Goal: Task Accomplishment & Management: Use online tool/utility

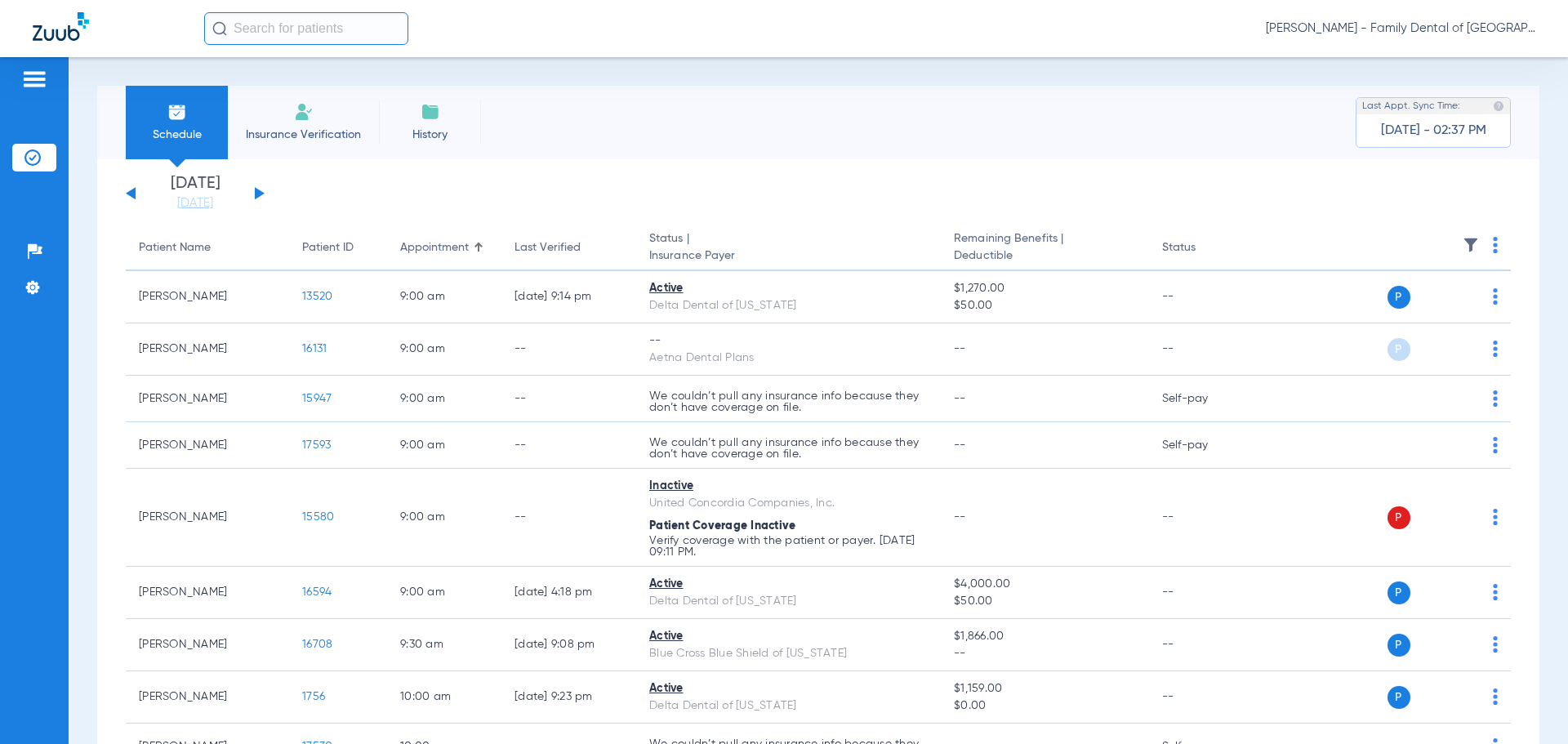
click at [293, 134] on span "Insurance Verification" at bounding box center [303, 135] width 126 height 17
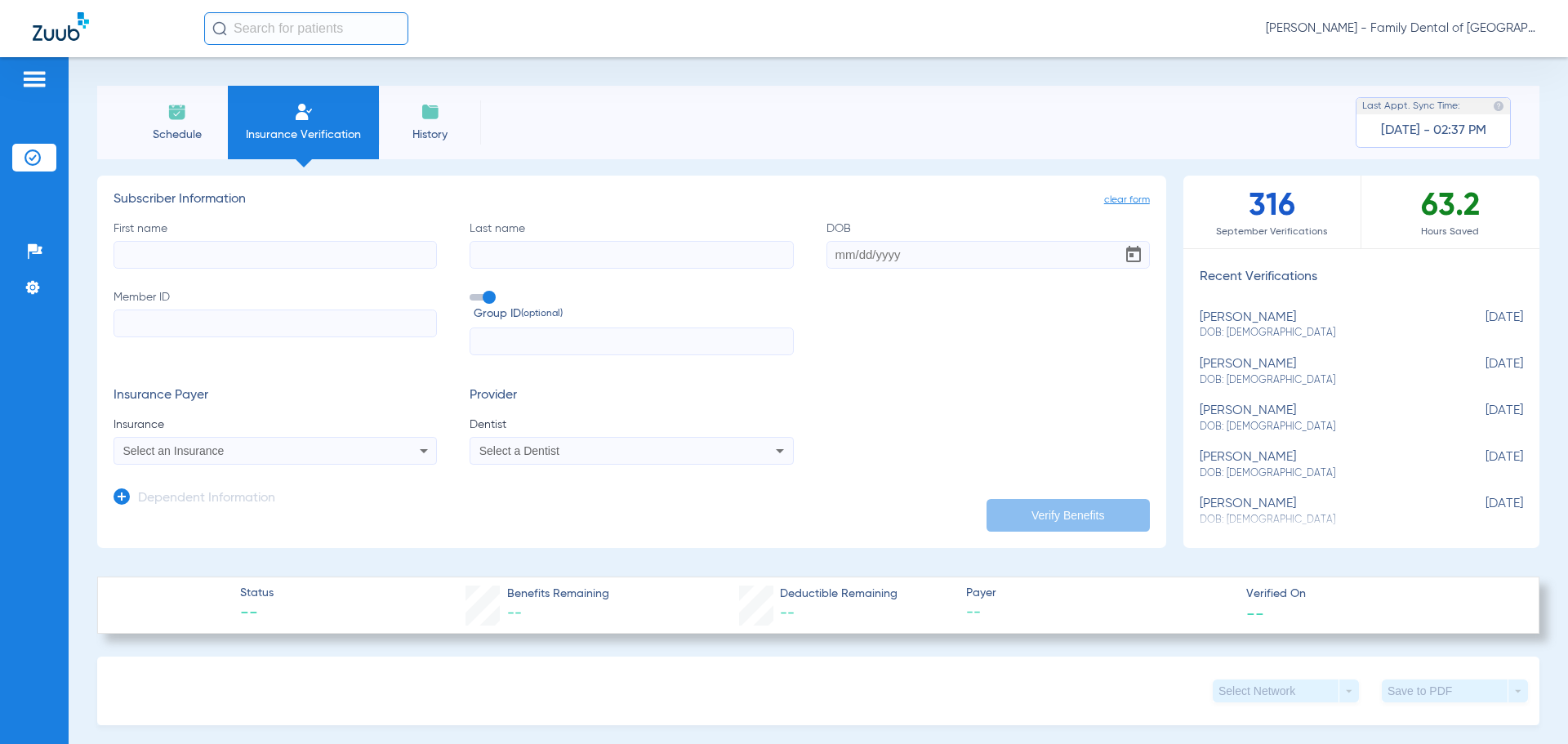
click at [182, 136] on span "Schedule" at bounding box center [177, 135] width 78 height 17
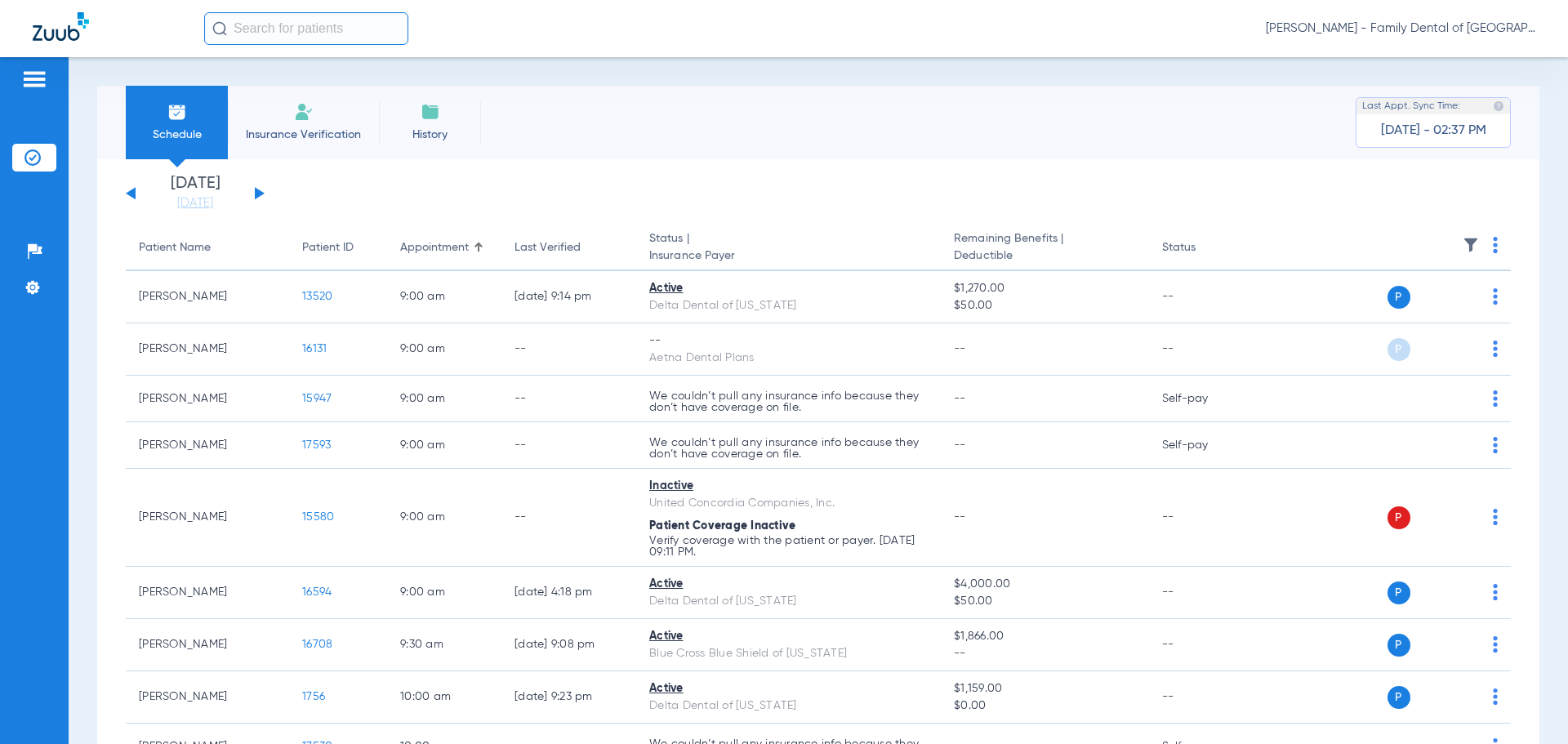
click at [425, 127] on span "History" at bounding box center [429, 135] width 78 height 17
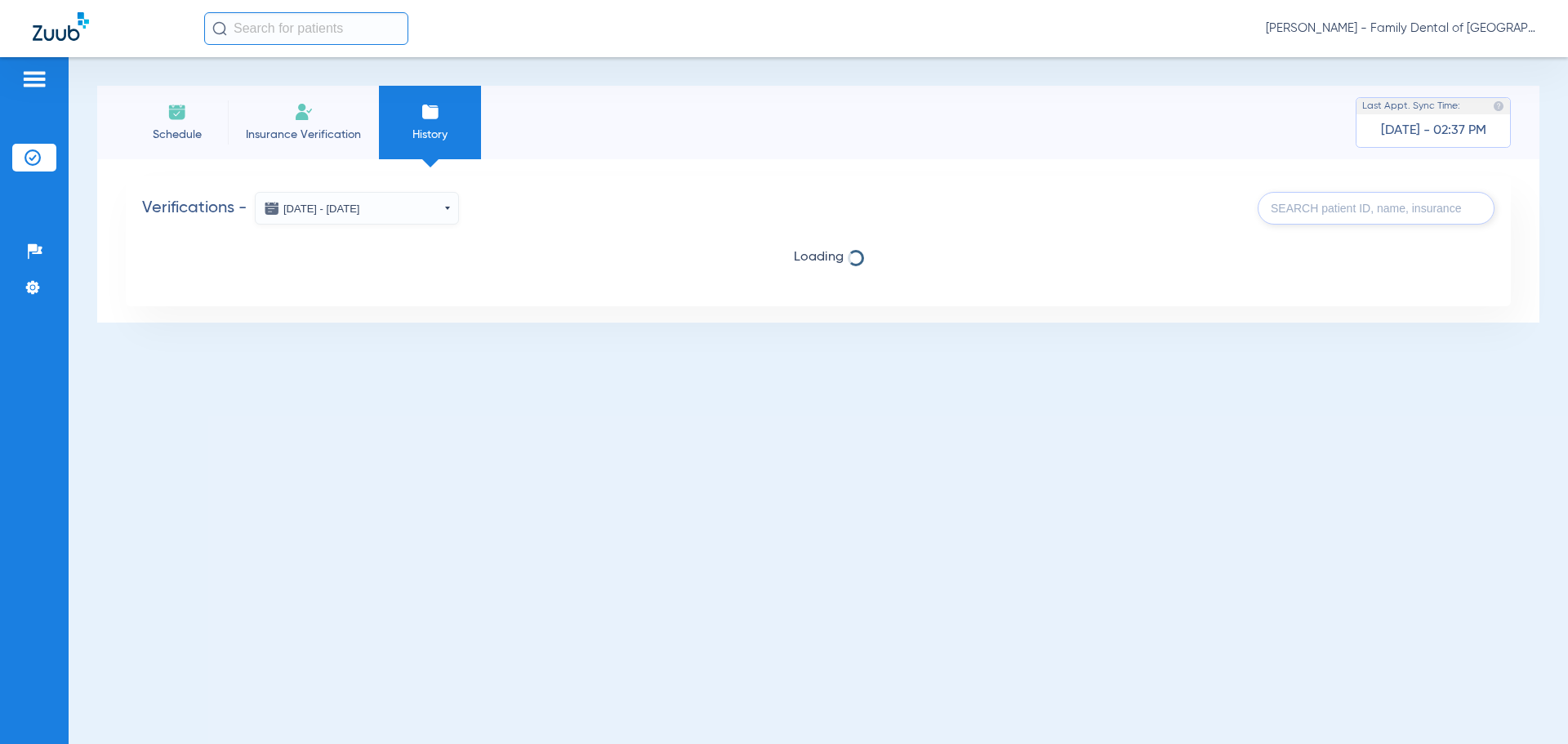
click at [1319, 207] on input "text" at bounding box center [1376, 208] width 237 height 33
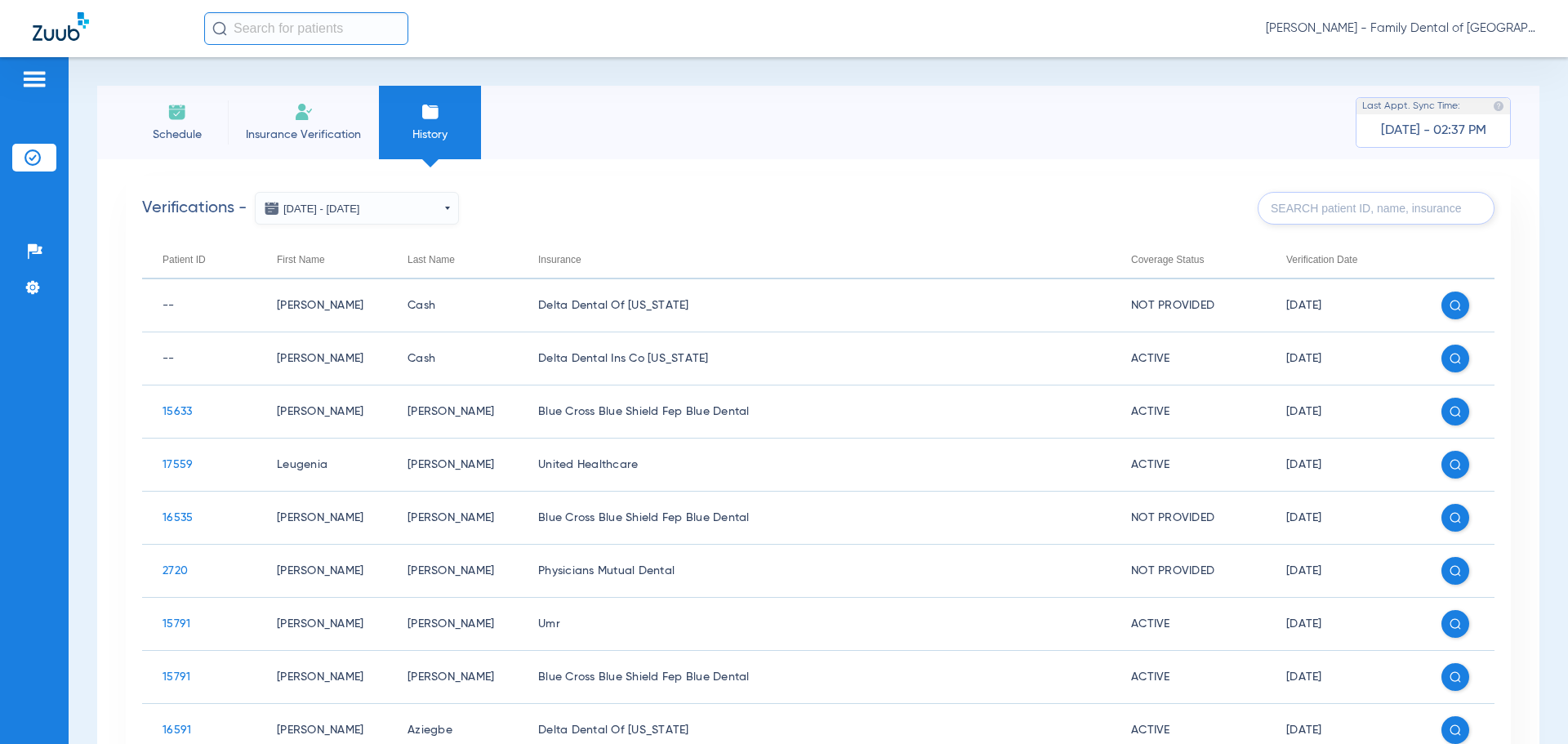
click at [305, 118] on img at bounding box center [303, 111] width 19 height 19
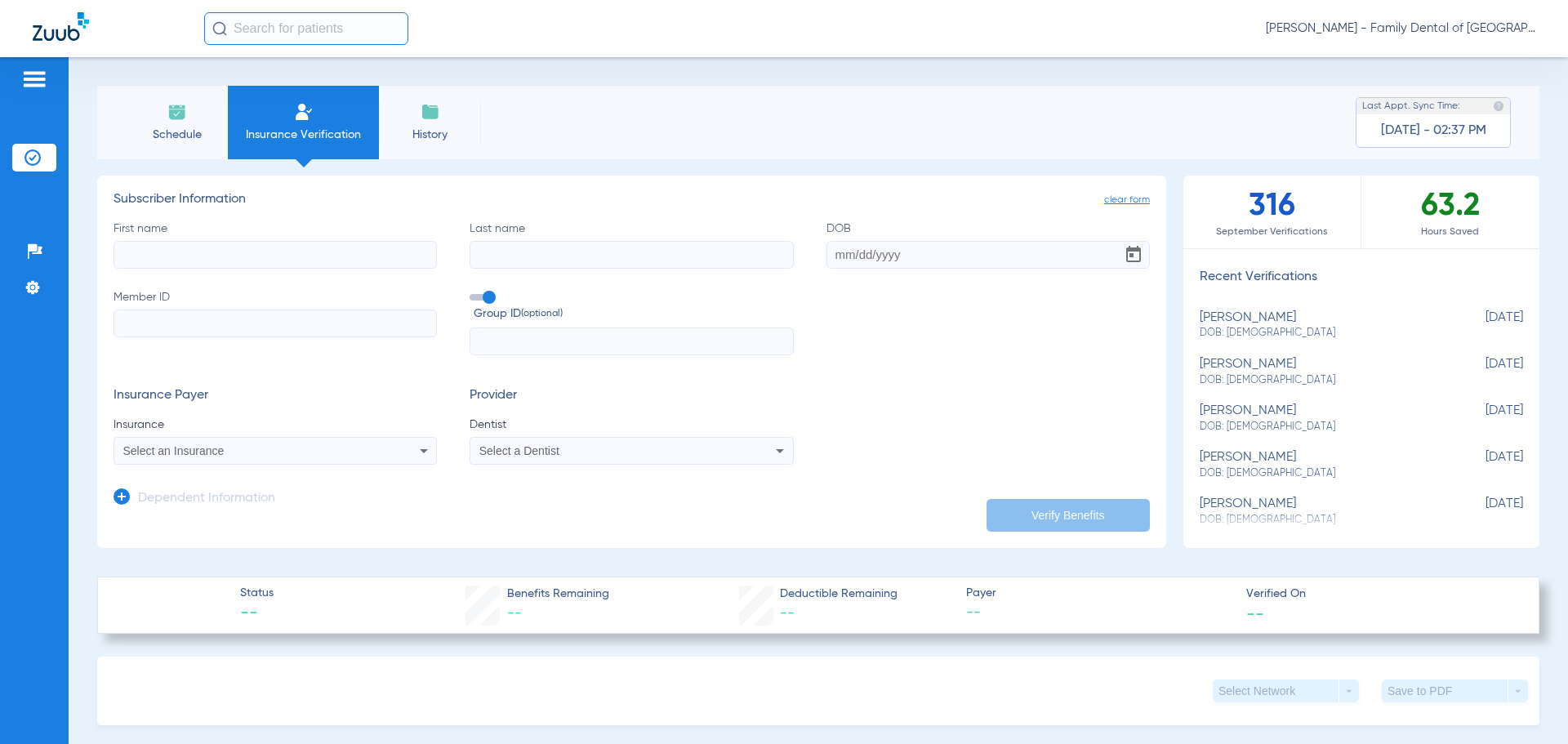
click at [341, 243] on input "First name" at bounding box center [275, 254] width 323 height 28
type input "[PERSON_NAME]"
click at [576, 266] on input "Last name" at bounding box center [631, 254] width 323 height 28
type input "[PERSON_NAME]"
click at [858, 260] on input "DOB" at bounding box center [987, 254] width 323 height 28
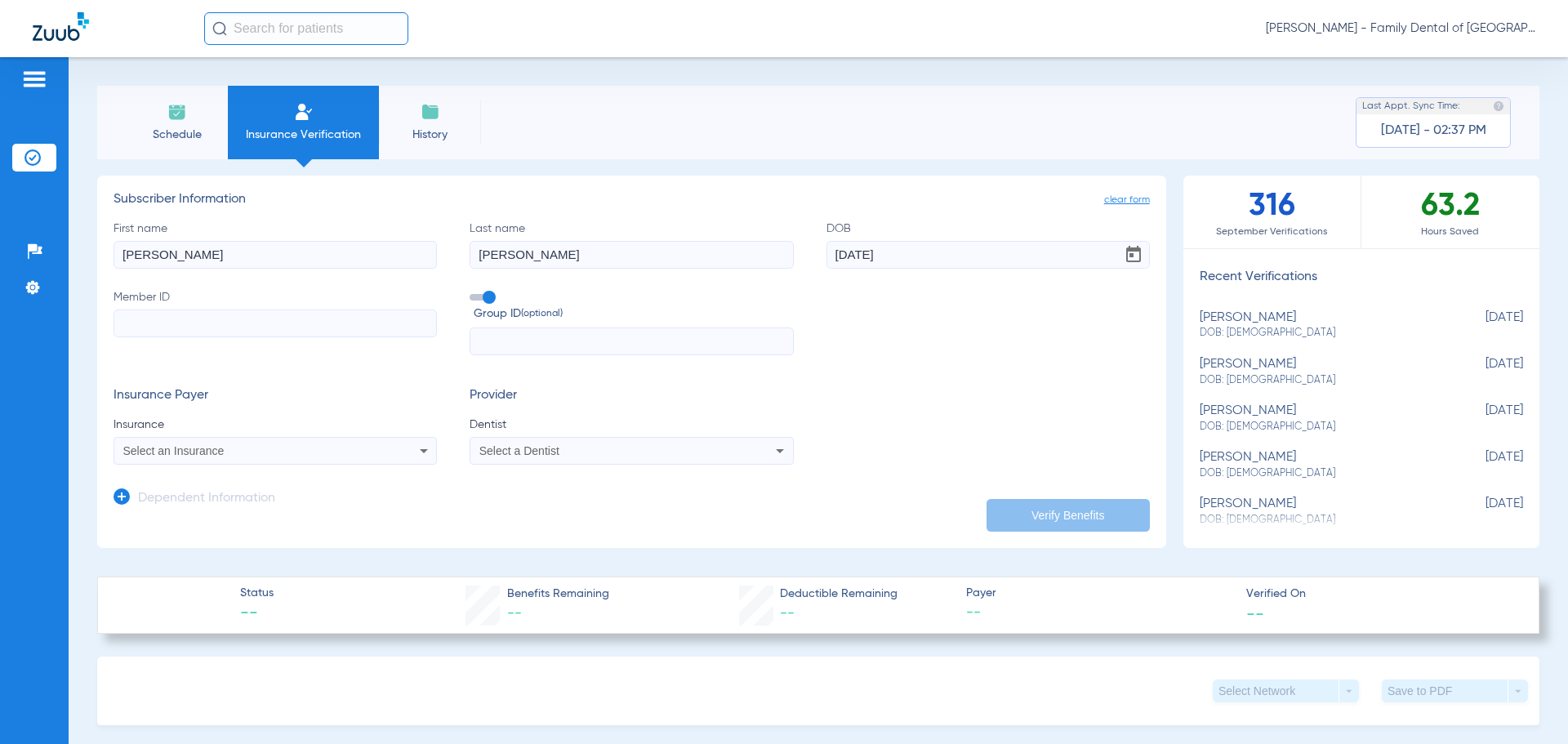
type input "[DATE]"
click at [210, 332] on input "Member ID" at bounding box center [275, 323] width 323 height 28
type input "947223061"
click at [486, 294] on span at bounding box center [481, 297] width 24 height 7
click at [473, 291] on input "Group ID (optional)" at bounding box center [473, 291] width 0 height 0
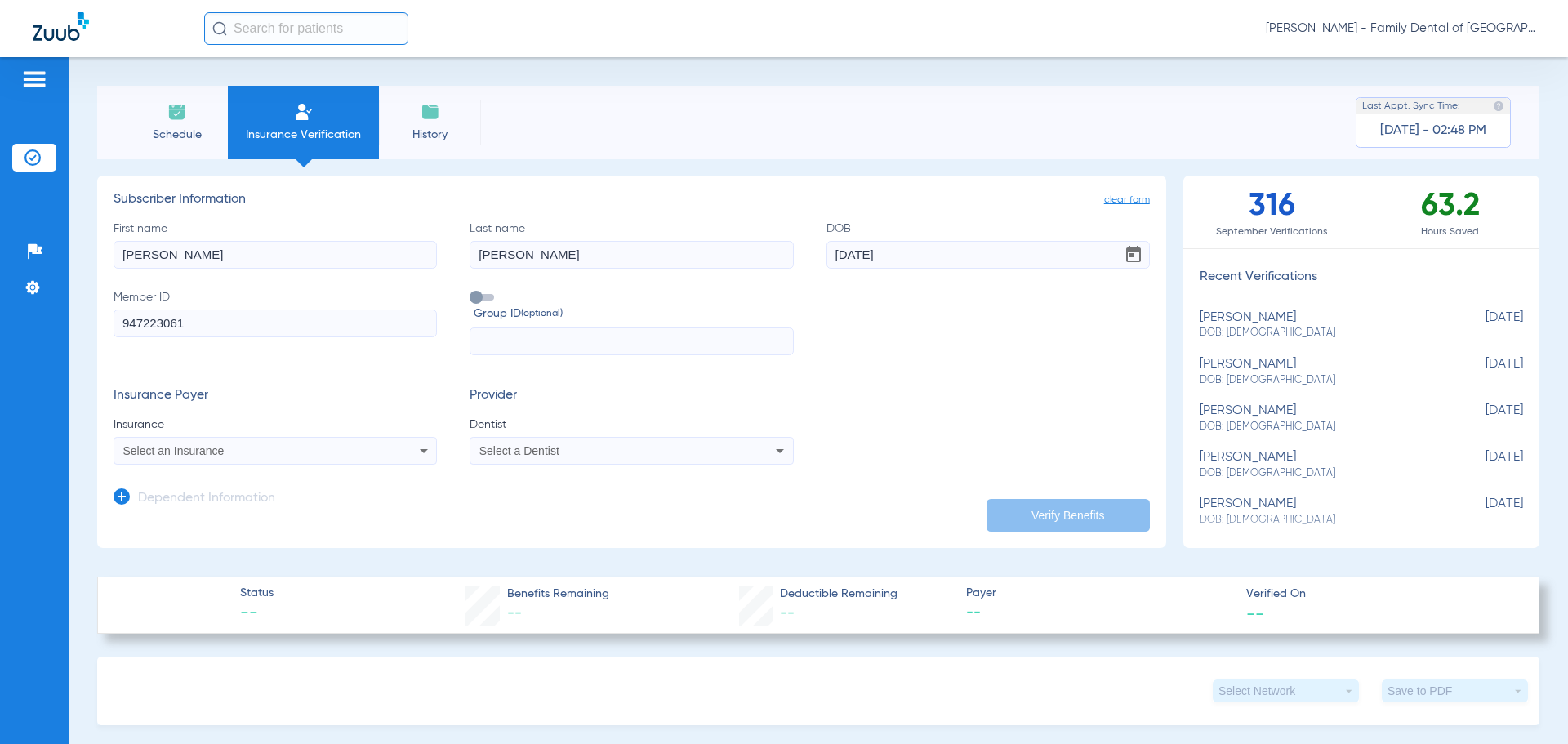
click at [419, 461] on mat-select "Select an Insurance" at bounding box center [275, 450] width 323 height 28
click at [422, 448] on icon at bounding box center [423, 450] width 19 height 19
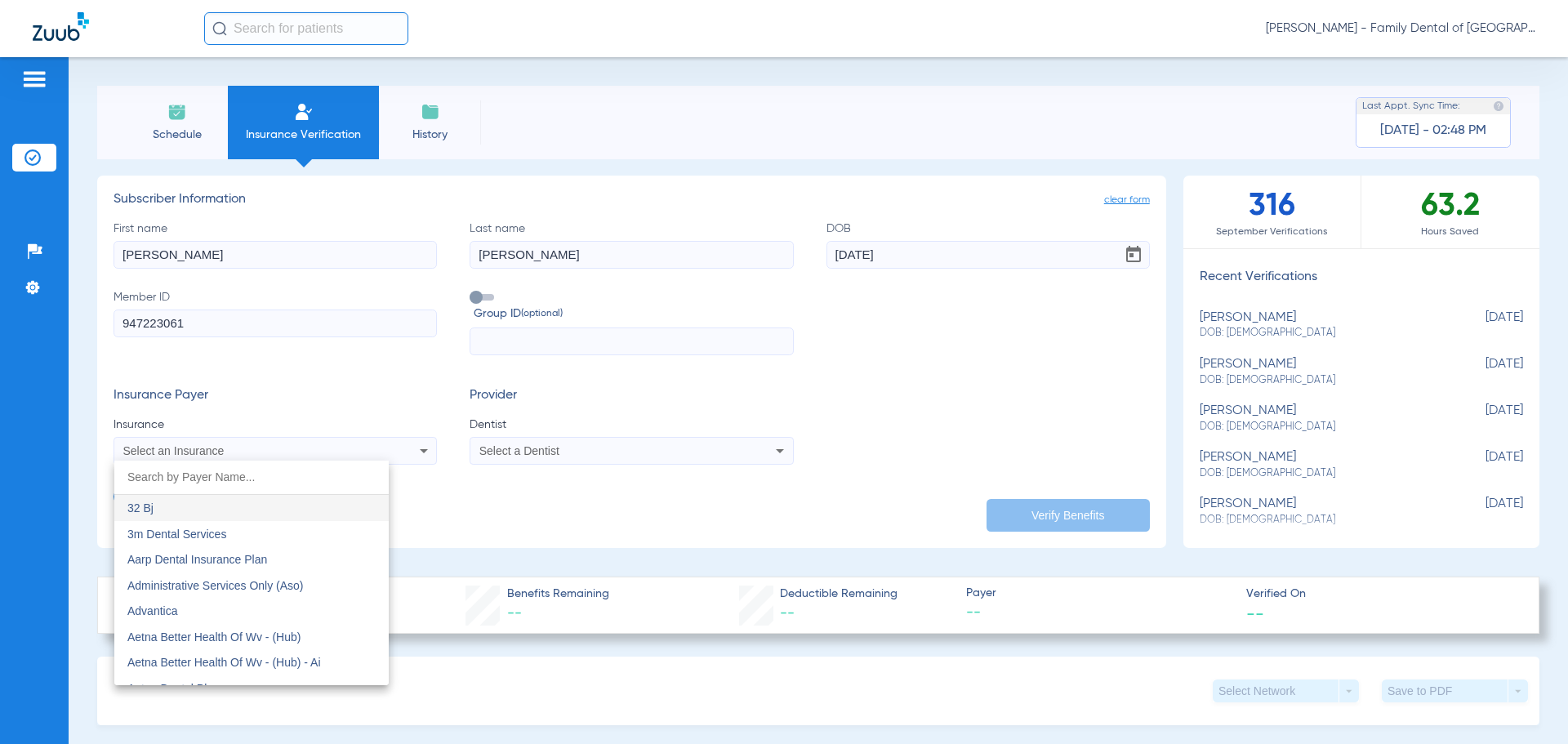
click at [269, 482] on input "dropdown search" at bounding box center [252, 477] width 274 height 33
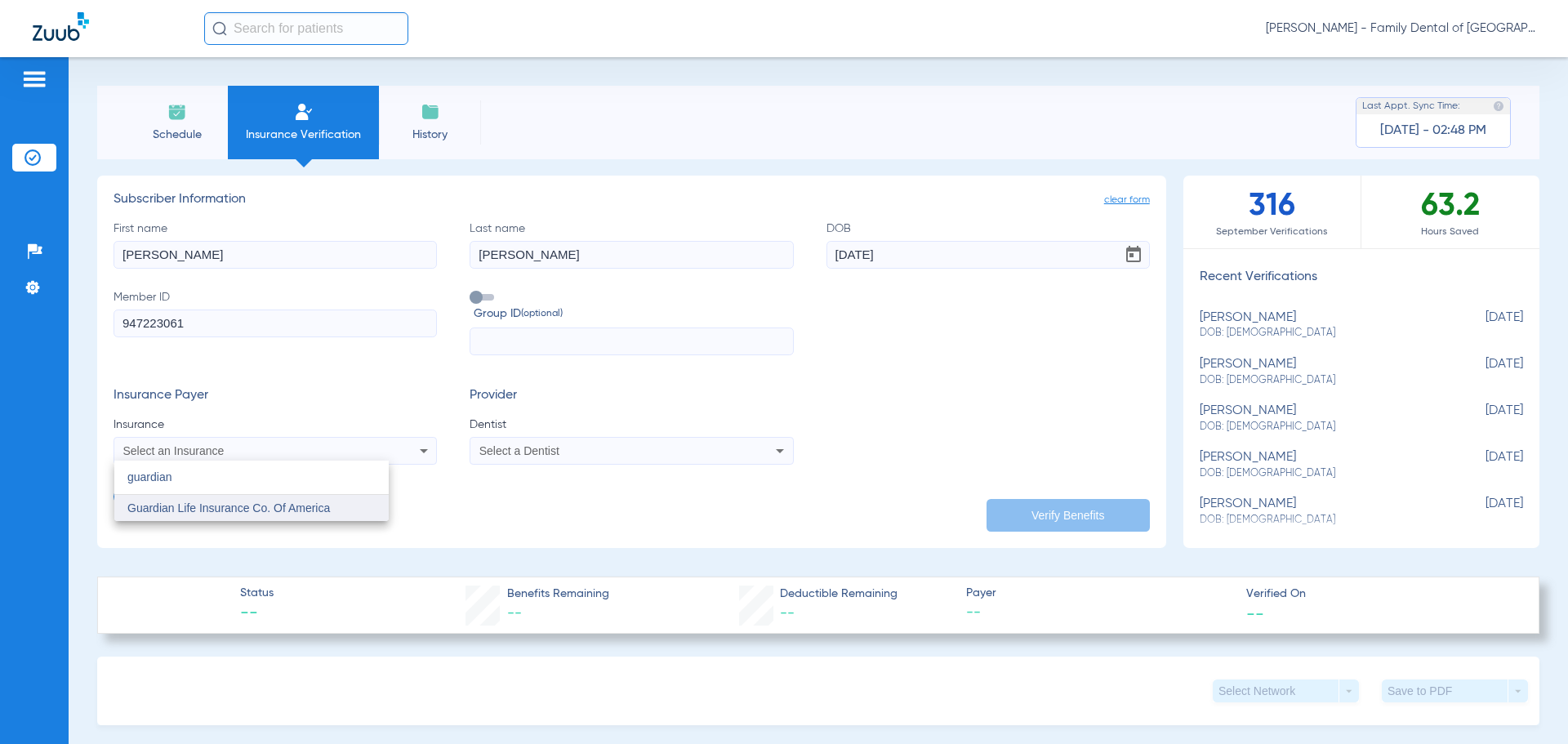
type input "guardian"
click at [282, 513] on span "Guardian Life Insurance Co. Of America" at bounding box center [228, 508] width 202 height 13
click at [645, 449] on div "Select a Dentist" at bounding box center [602, 451] width 244 height 12
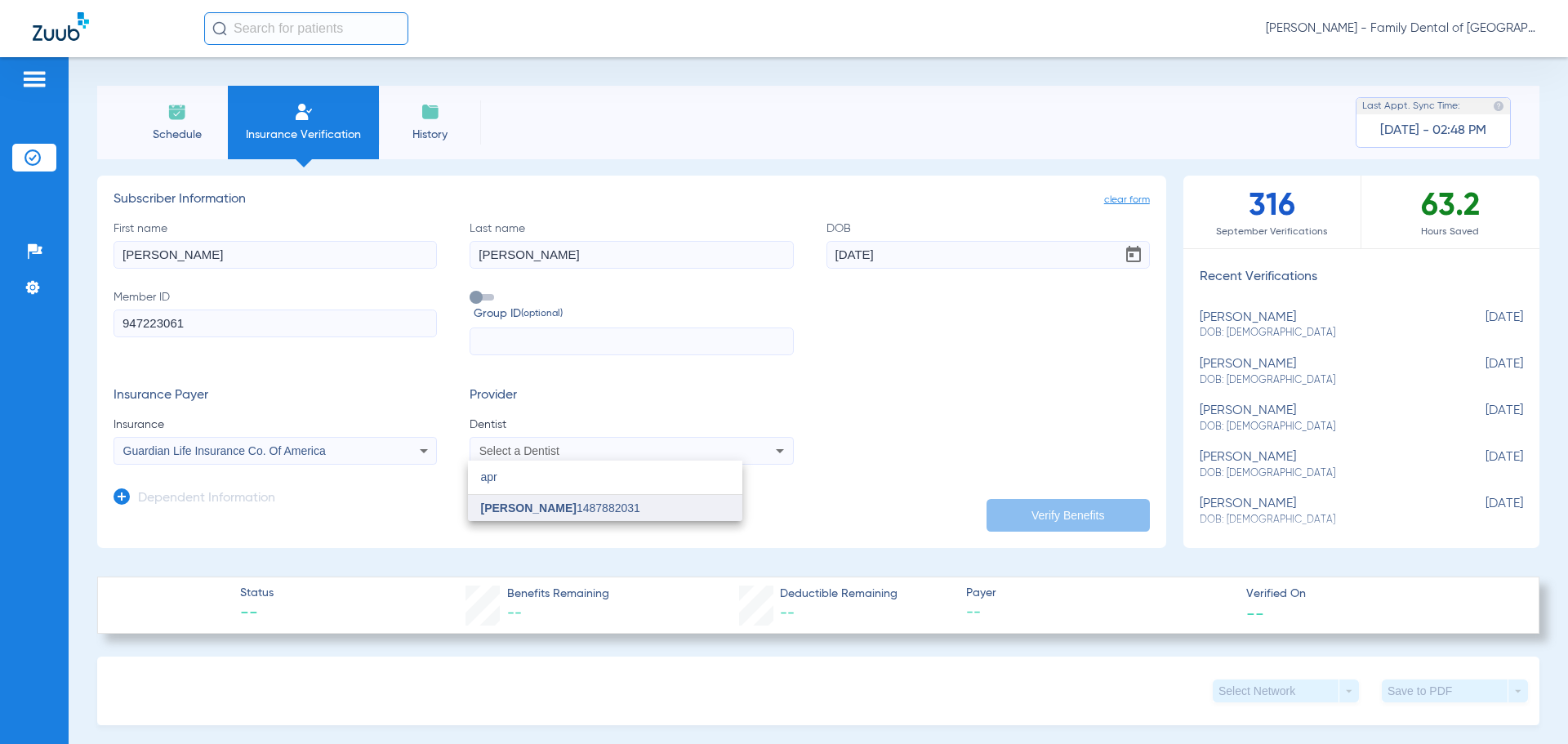
type input "apr"
click at [619, 504] on span "[PERSON_NAME] 1487882031" at bounding box center [561, 508] width 159 height 12
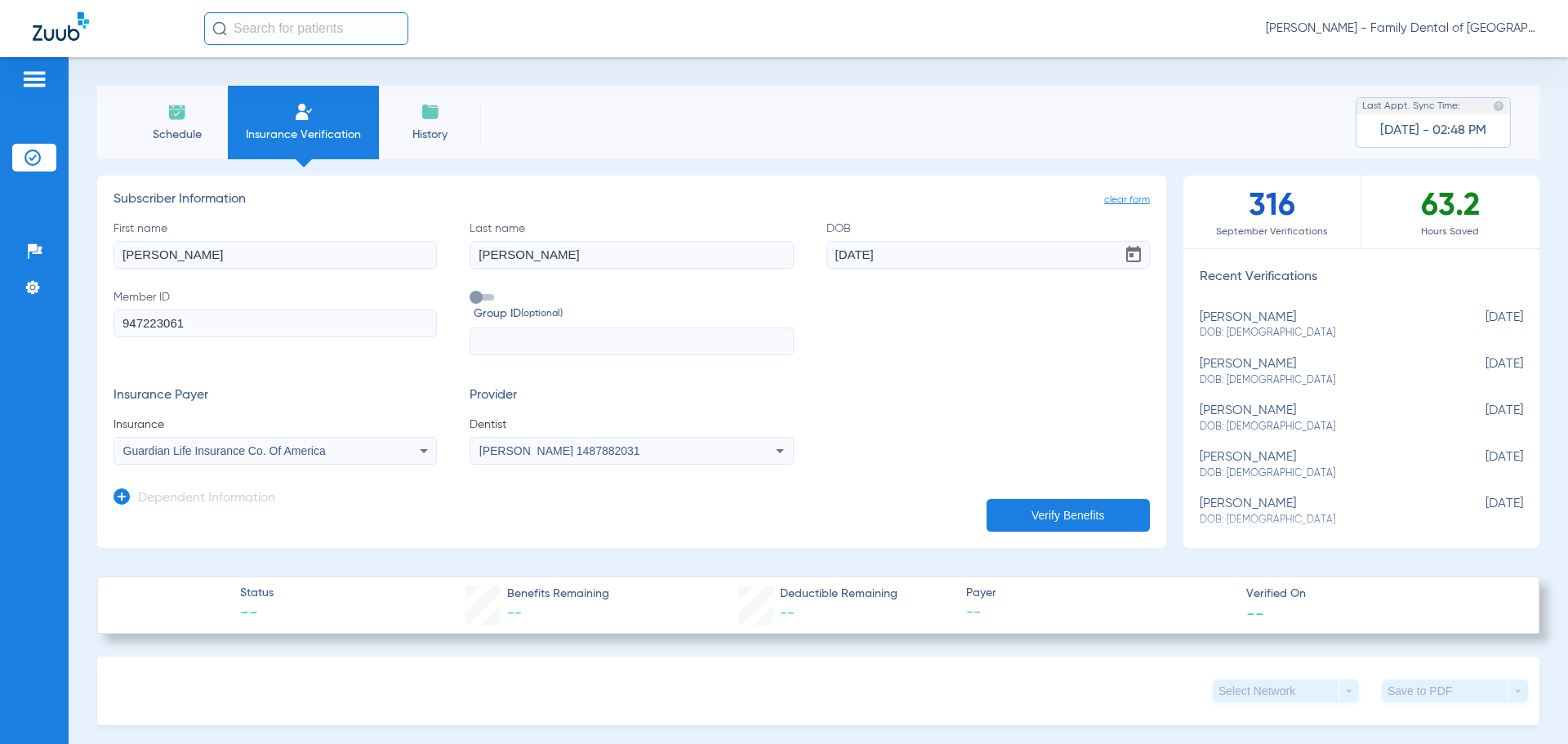
click at [125, 495] on icon at bounding box center [122, 497] width 17 height 17
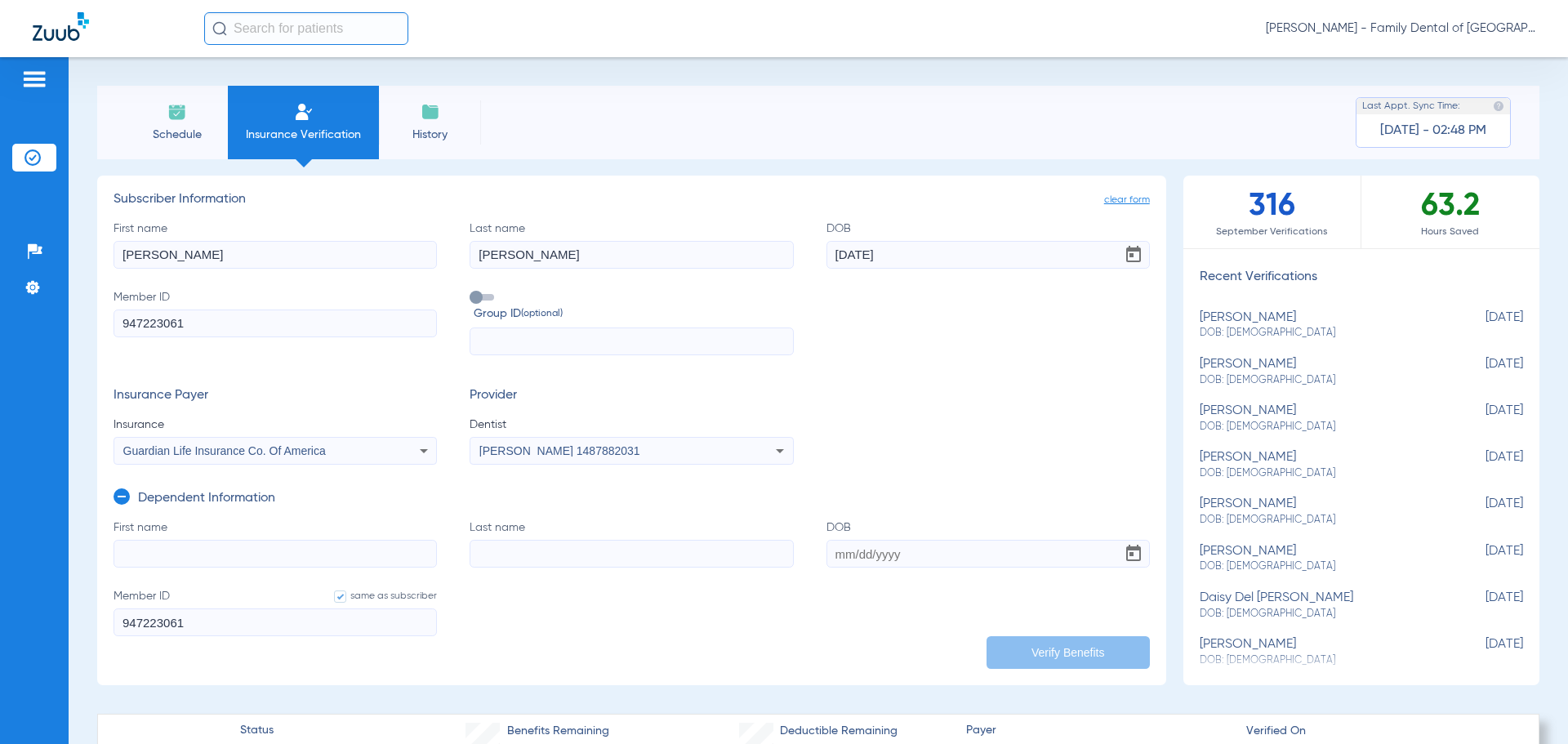
click at [207, 560] on input "First name" at bounding box center [275, 553] width 323 height 28
type input "Jeanica"
click at [518, 549] on input "Last name" at bounding box center [631, 553] width 323 height 28
type input "[PERSON_NAME]"
click at [868, 557] on input "DOB" at bounding box center [987, 553] width 323 height 28
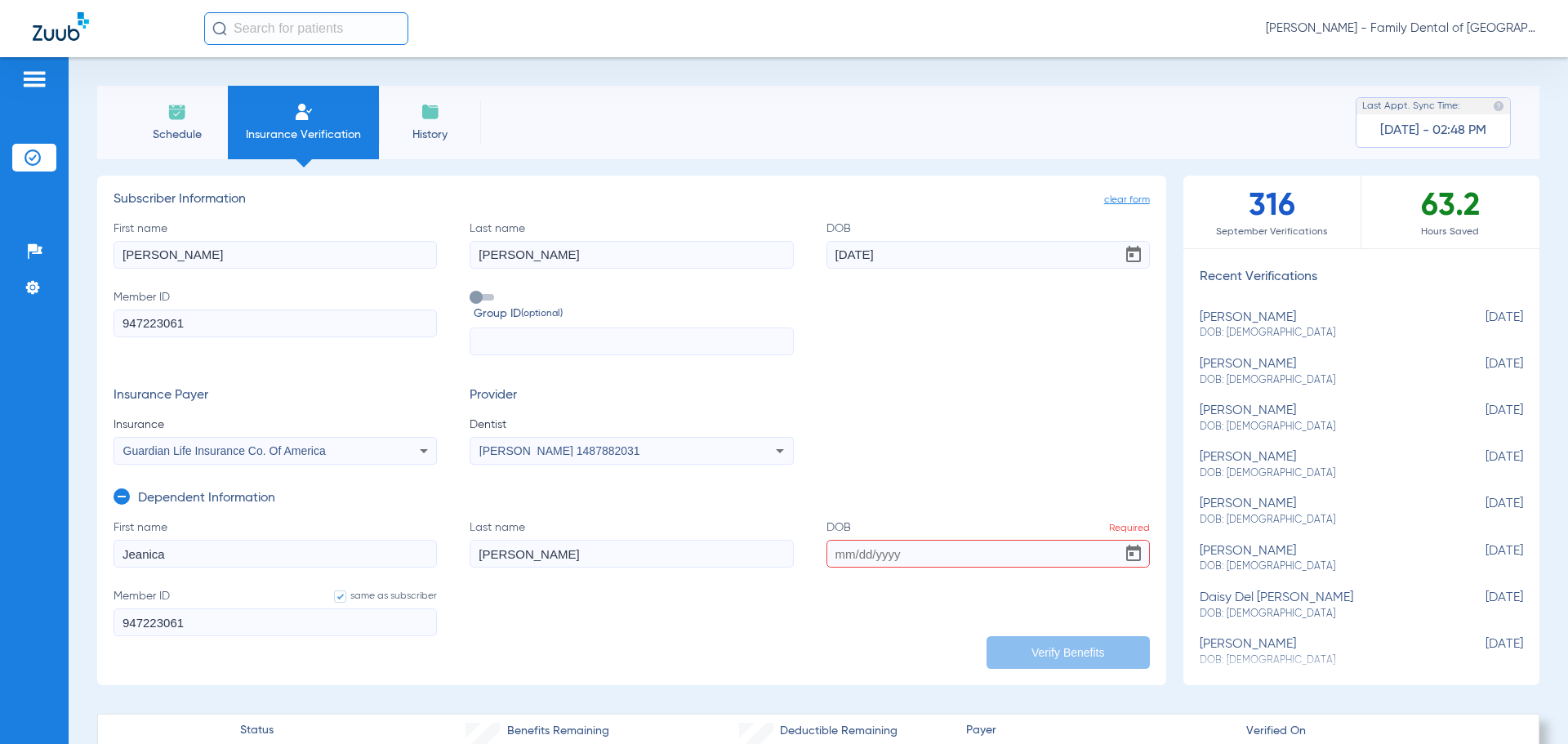
click at [902, 550] on input "DOB Required" at bounding box center [987, 553] width 323 height 28
type input "[DATE]"
click at [1007, 649] on button "Verify Benefits" at bounding box center [1068, 652] width 163 height 33
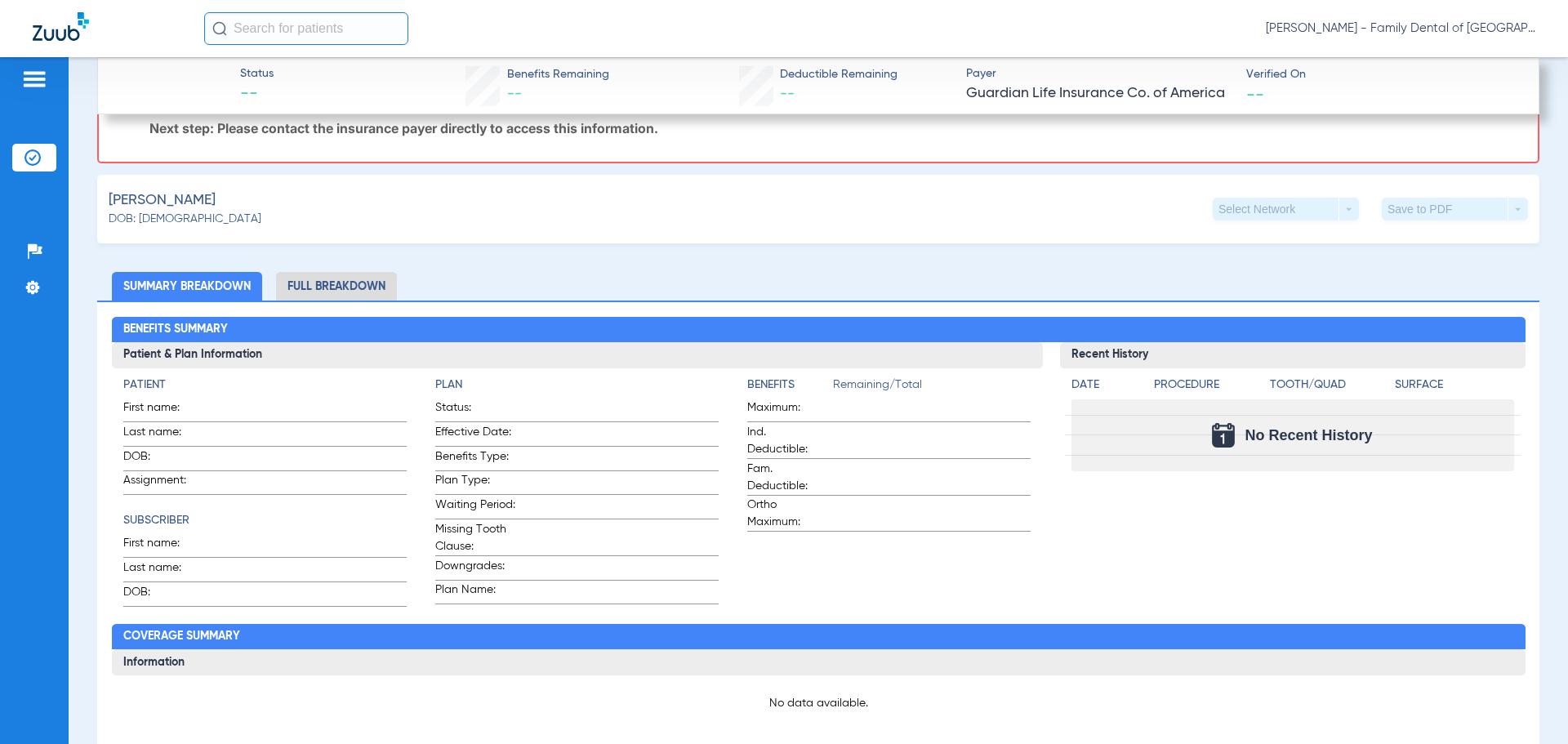
scroll to position [648, 0]
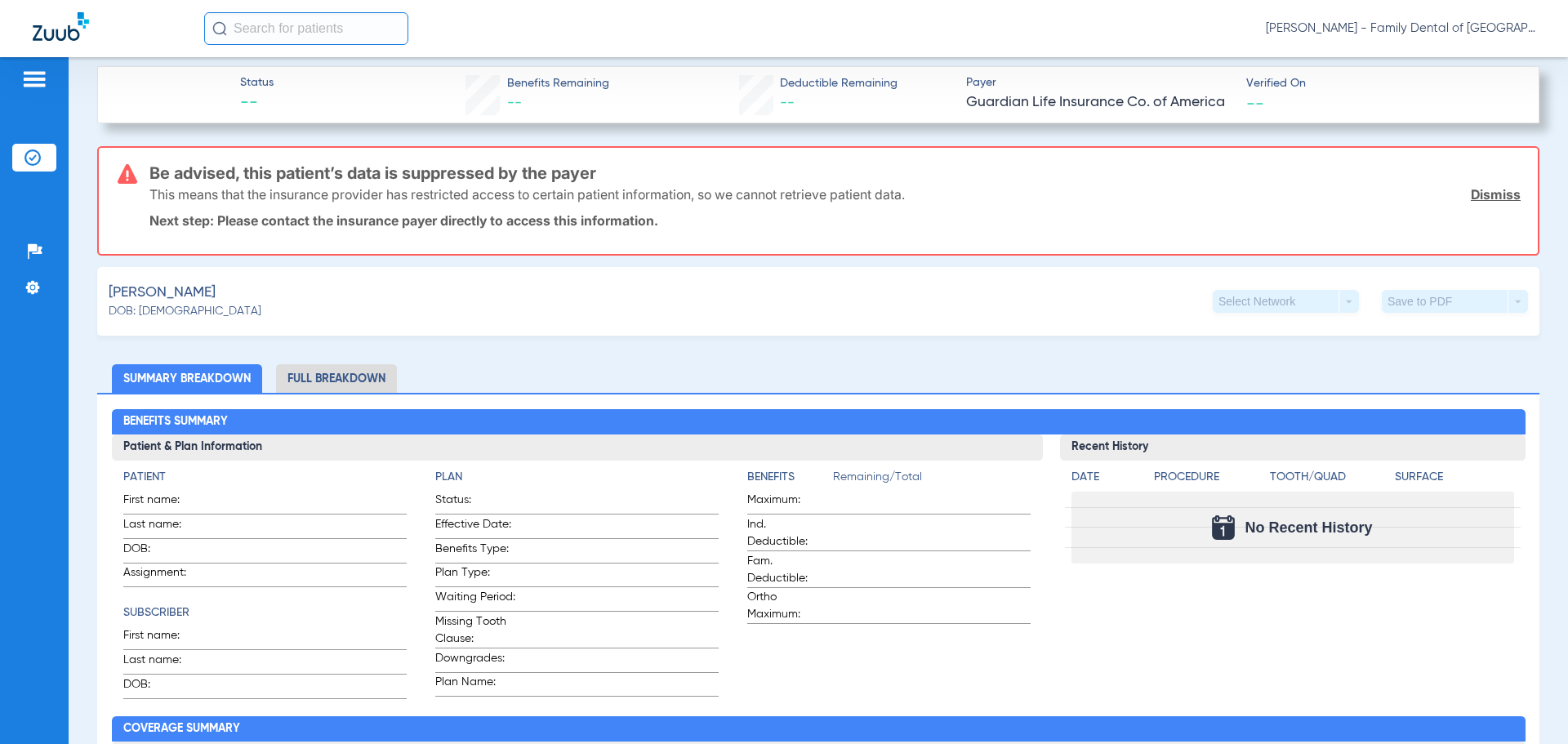
click at [356, 376] on li "Full Breakdown" at bounding box center [336, 378] width 120 height 28
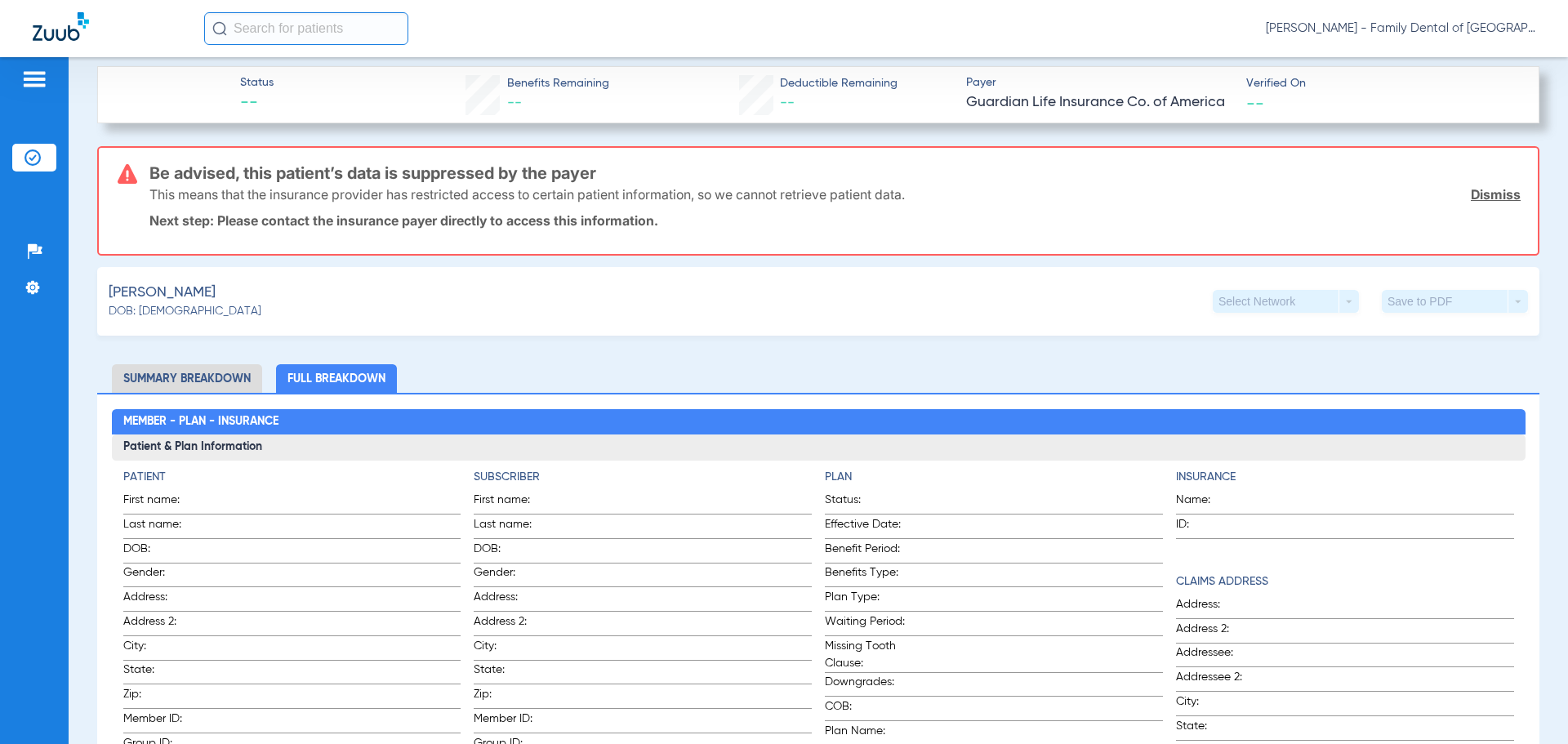
click at [235, 380] on li "Summary Breakdown" at bounding box center [187, 378] width 151 height 28
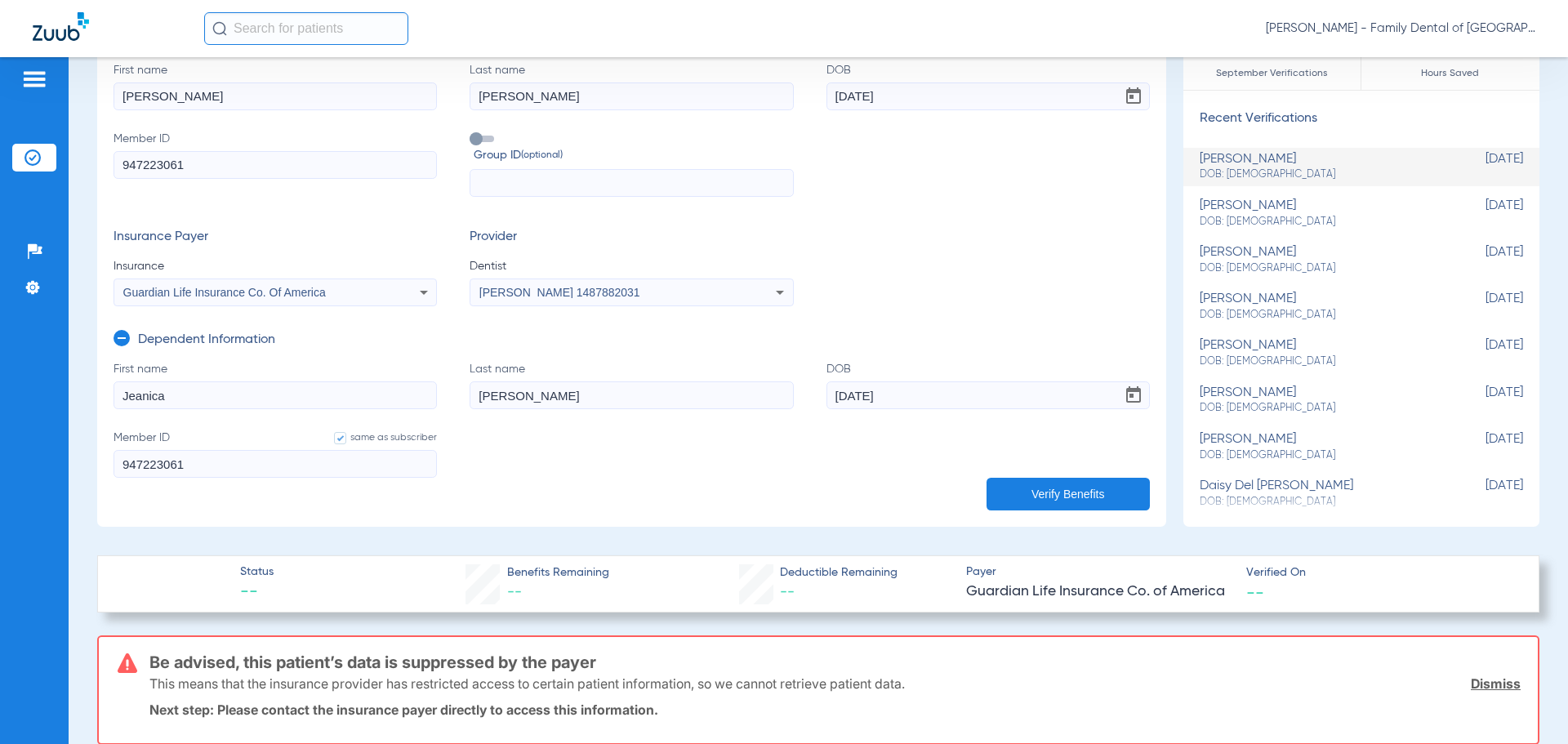
scroll to position [157, 0]
